Goal: Task Accomplishment & Management: Manage account settings

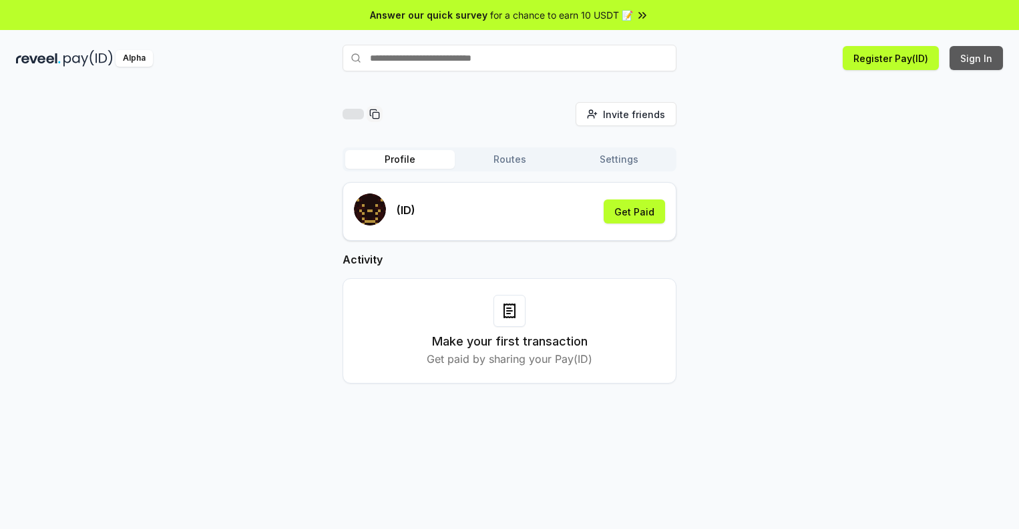
click at [977, 58] on button "Sign In" at bounding box center [975, 58] width 53 height 24
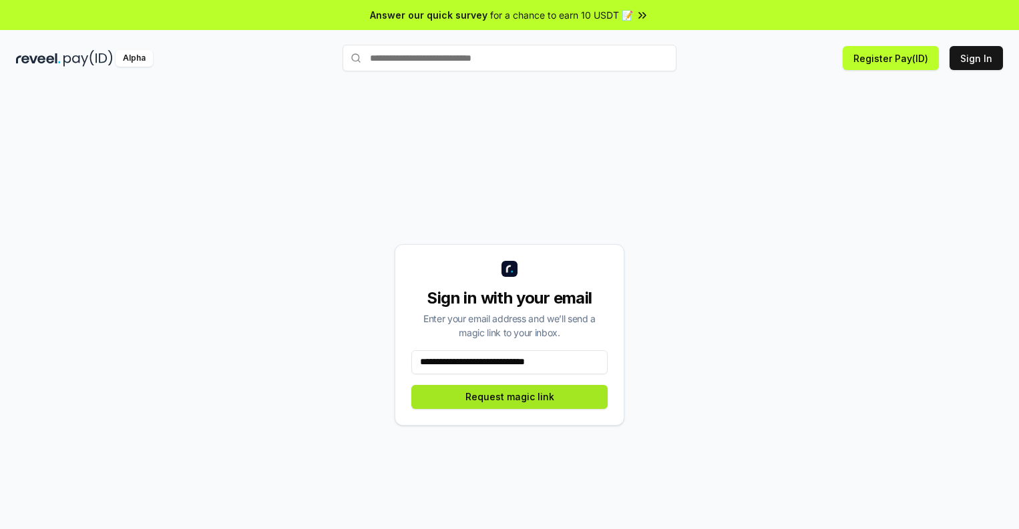
type input "**********"
click at [509, 397] on button "Request magic link" at bounding box center [509, 397] width 196 height 24
